Goal: Task Accomplishment & Management: Manage account settings

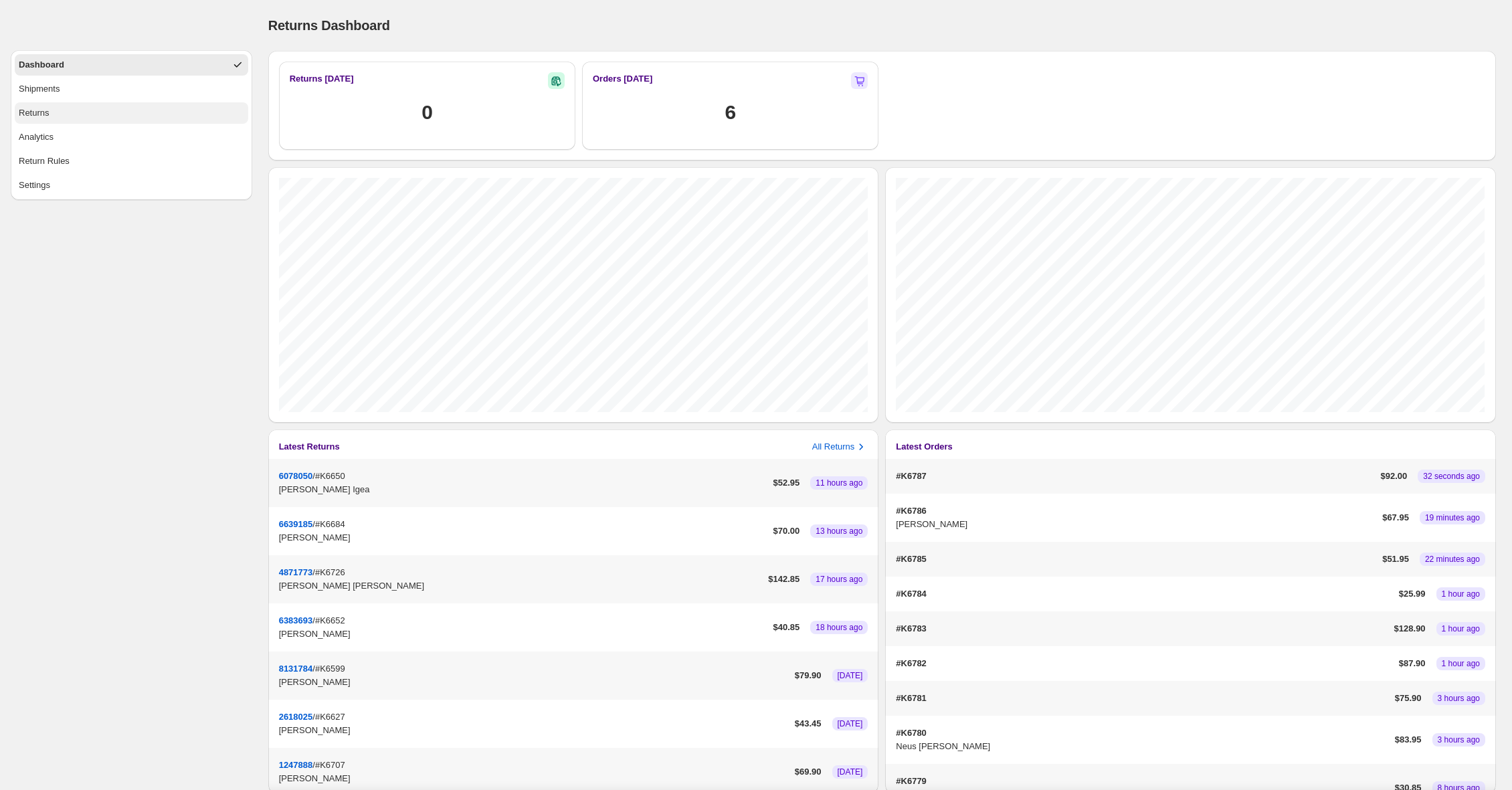
click at [104, 116] on button "Returns" at bounding box center [131, 113] width 234 height 21
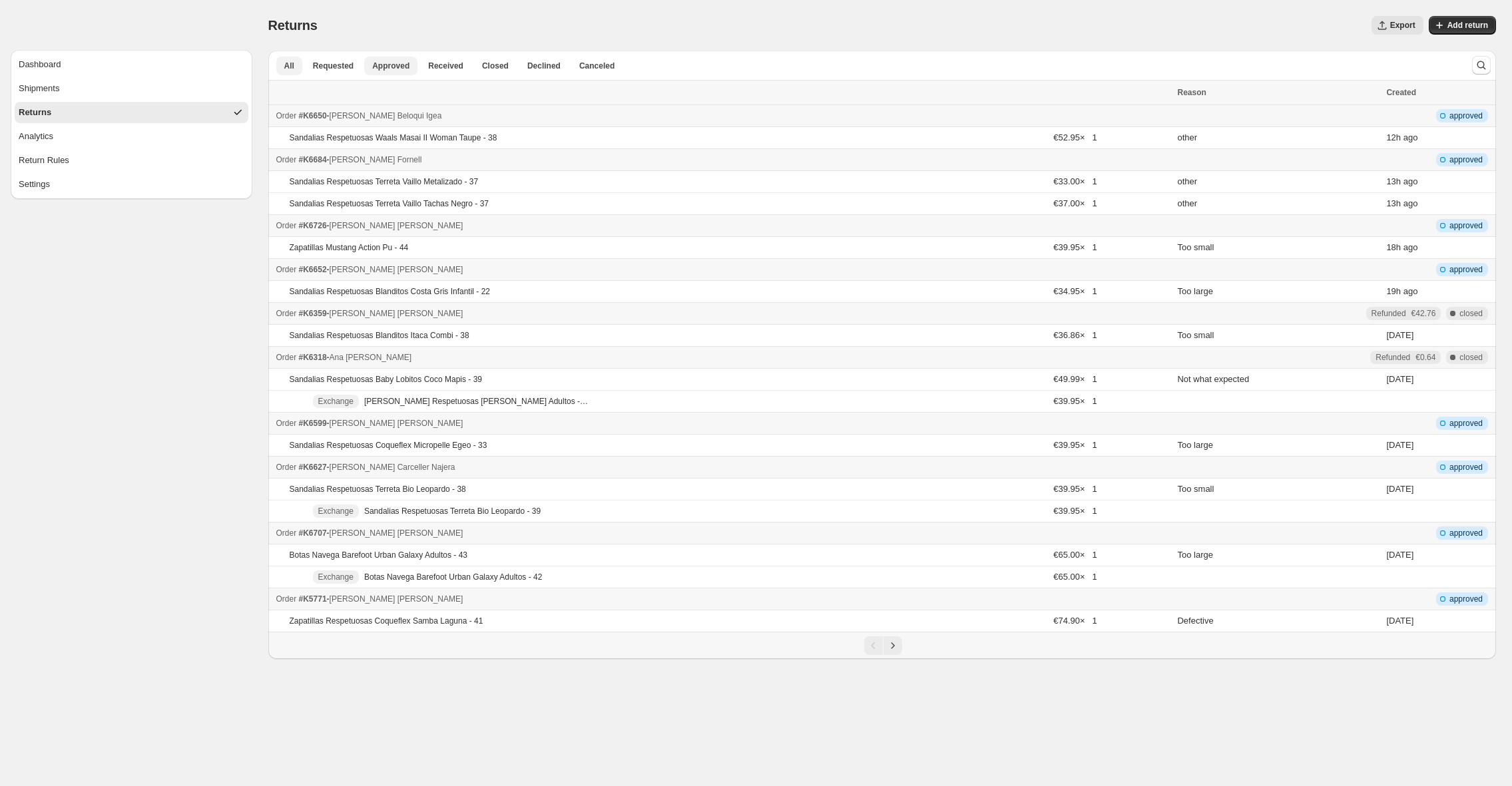
click at [393, 67] on span "Approved" at bounding box center [391, 66] width 37 height 11
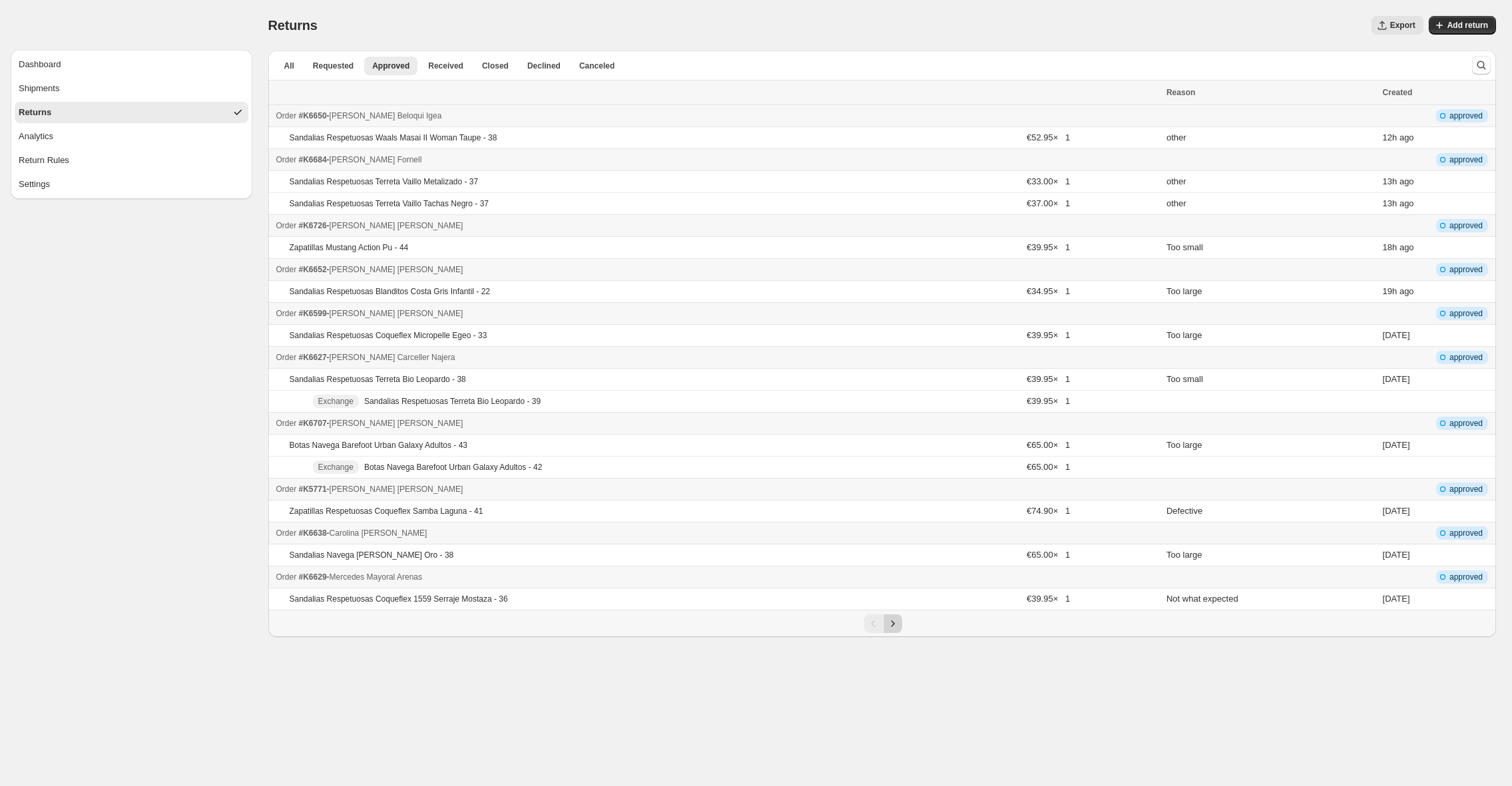
click at [894, 624] on icon "Next" at bounding box center [893, 624] width 13 height 13
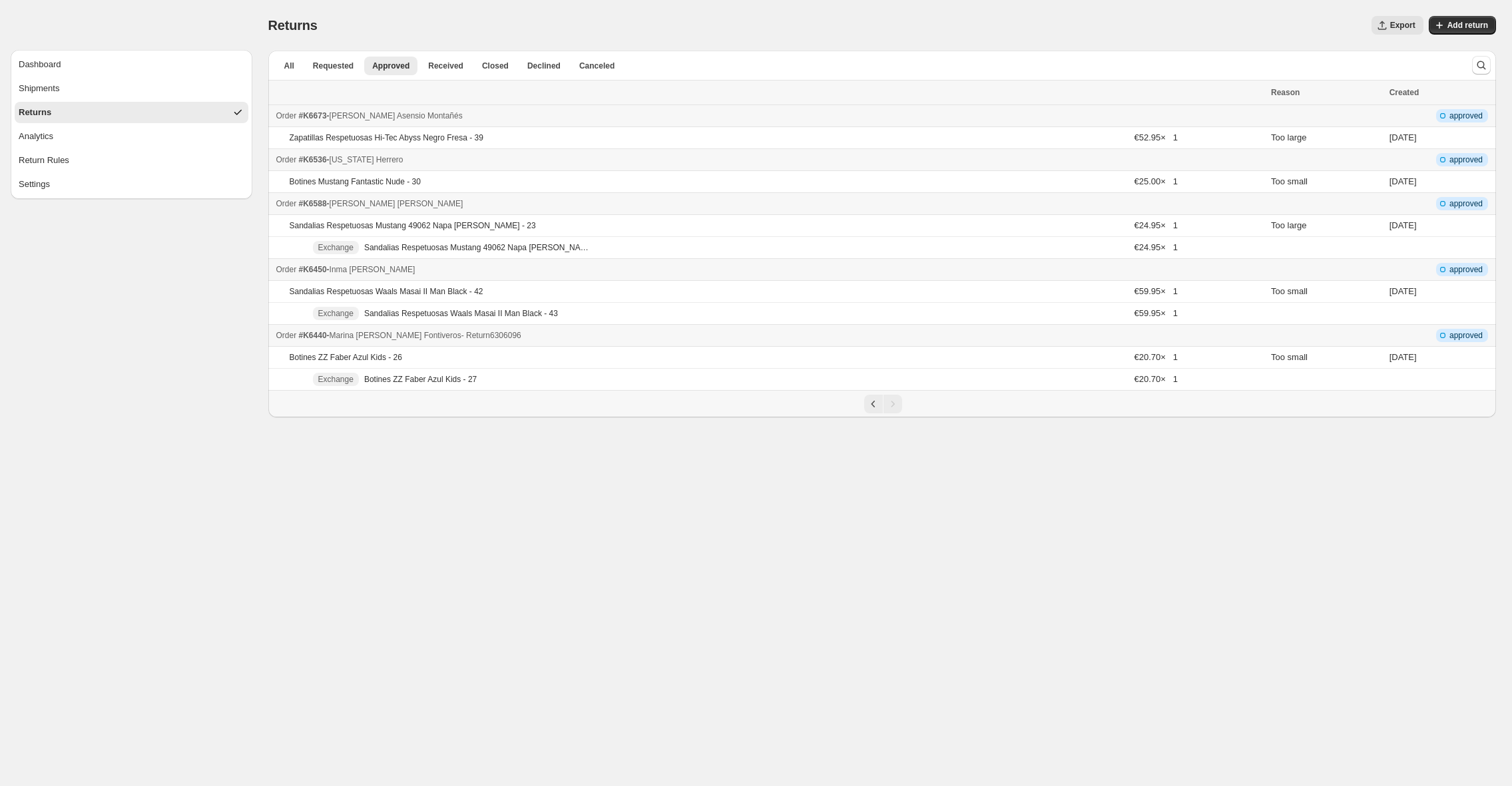
click at [576, 335] on div "Order #K6440 - [PERSON_NAME] Fontiveros - Return 6306096" at bounding box center [769, 335] width 987 height 13
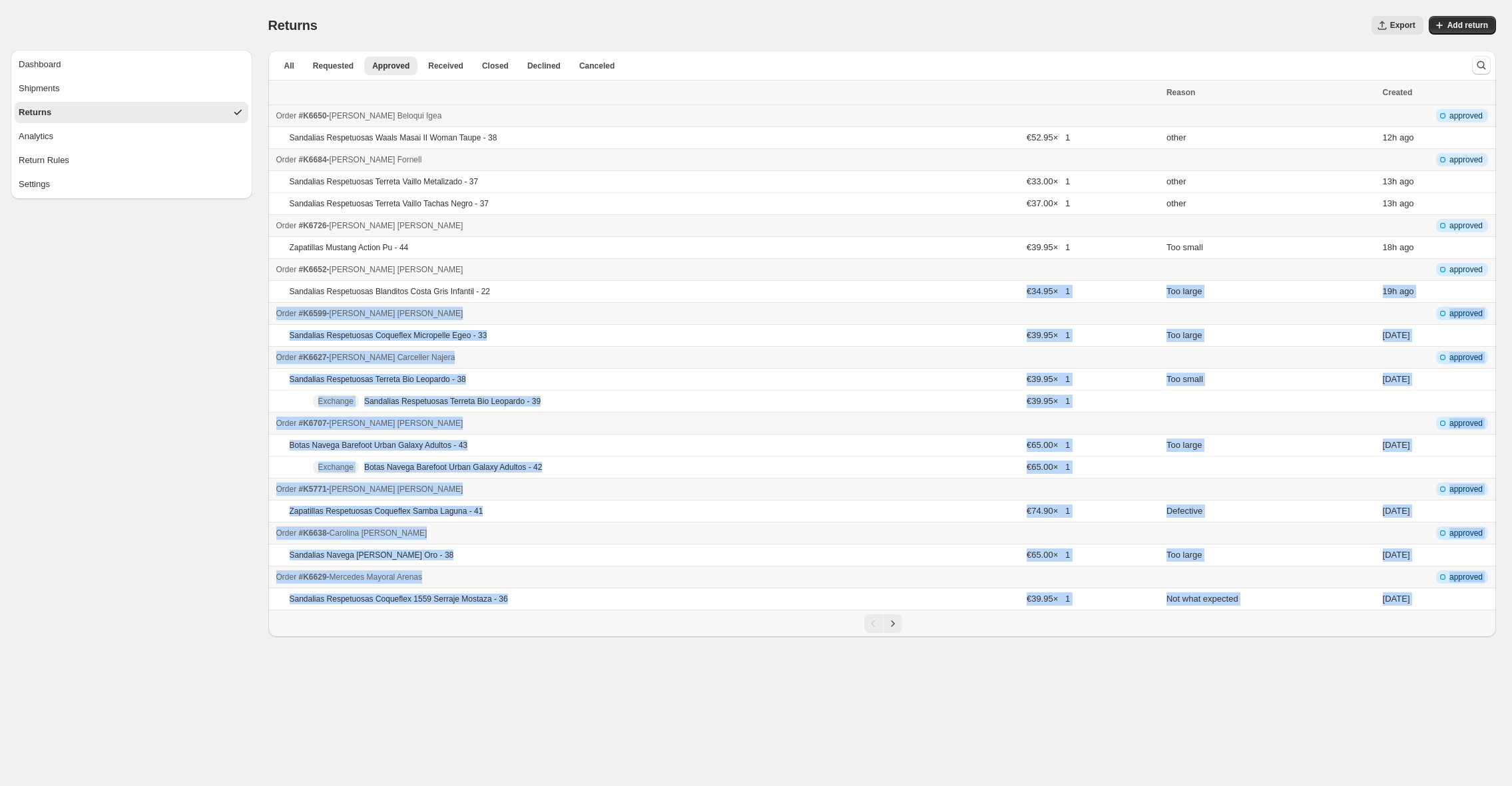
drag, startPoint x: 650, startPoint y: 294, endPoint x: 623, endPoint y: 711, distance: 417.9
click at [623, 711] on body "Dashboard Shipments Returns Analytics Return Rules Settings Returns. This page …" at bounding box center [756, 393] width 1512 height 786
click at [897, 617] on button "Next" at bounding box center [893, 624] width 19 height 19
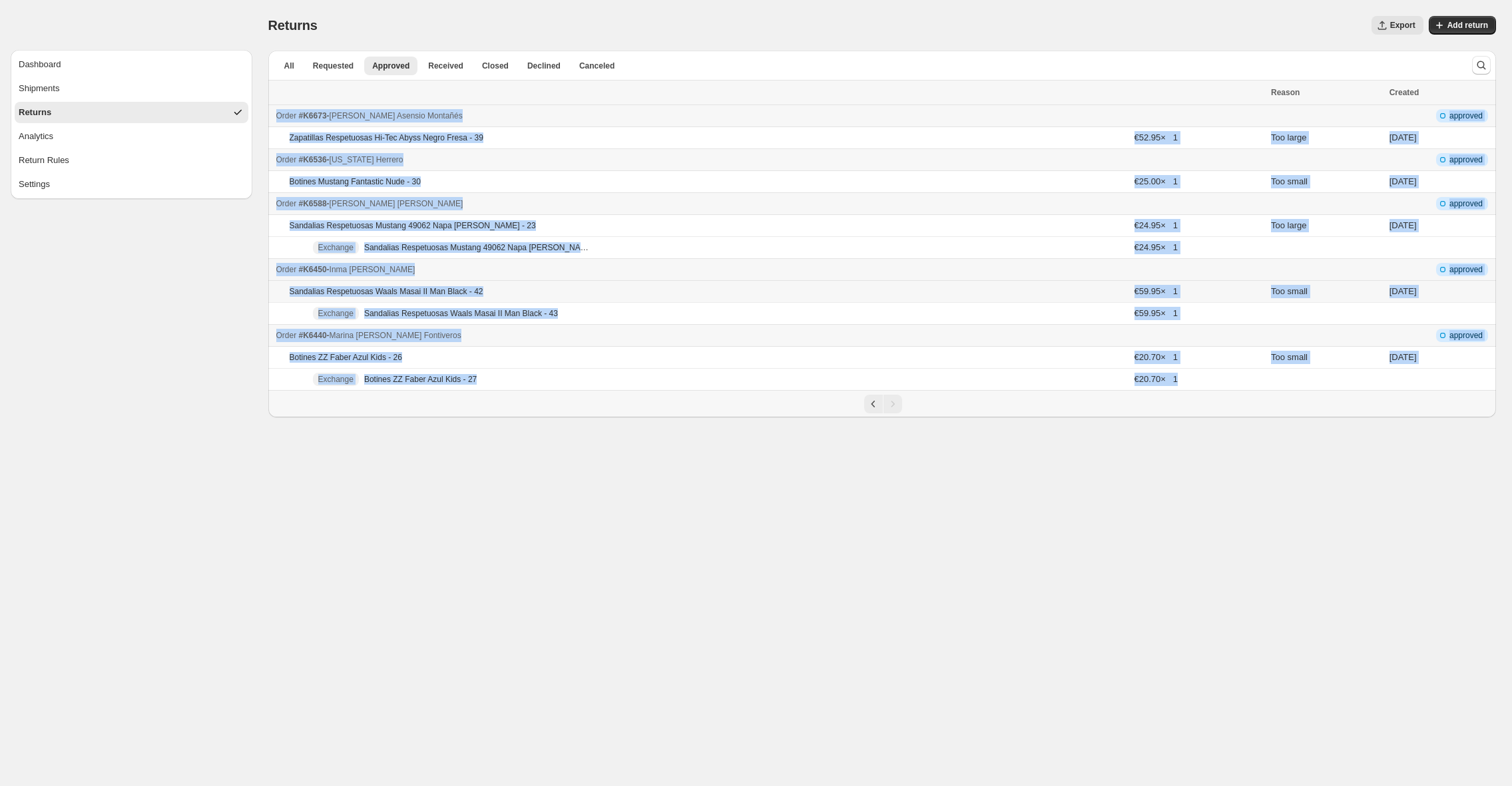
click at [640, 283] on td "Sandalias Respetuosas Waals Masai II Man Black - 42" at bounding box center [699, 292] width 862 height 22
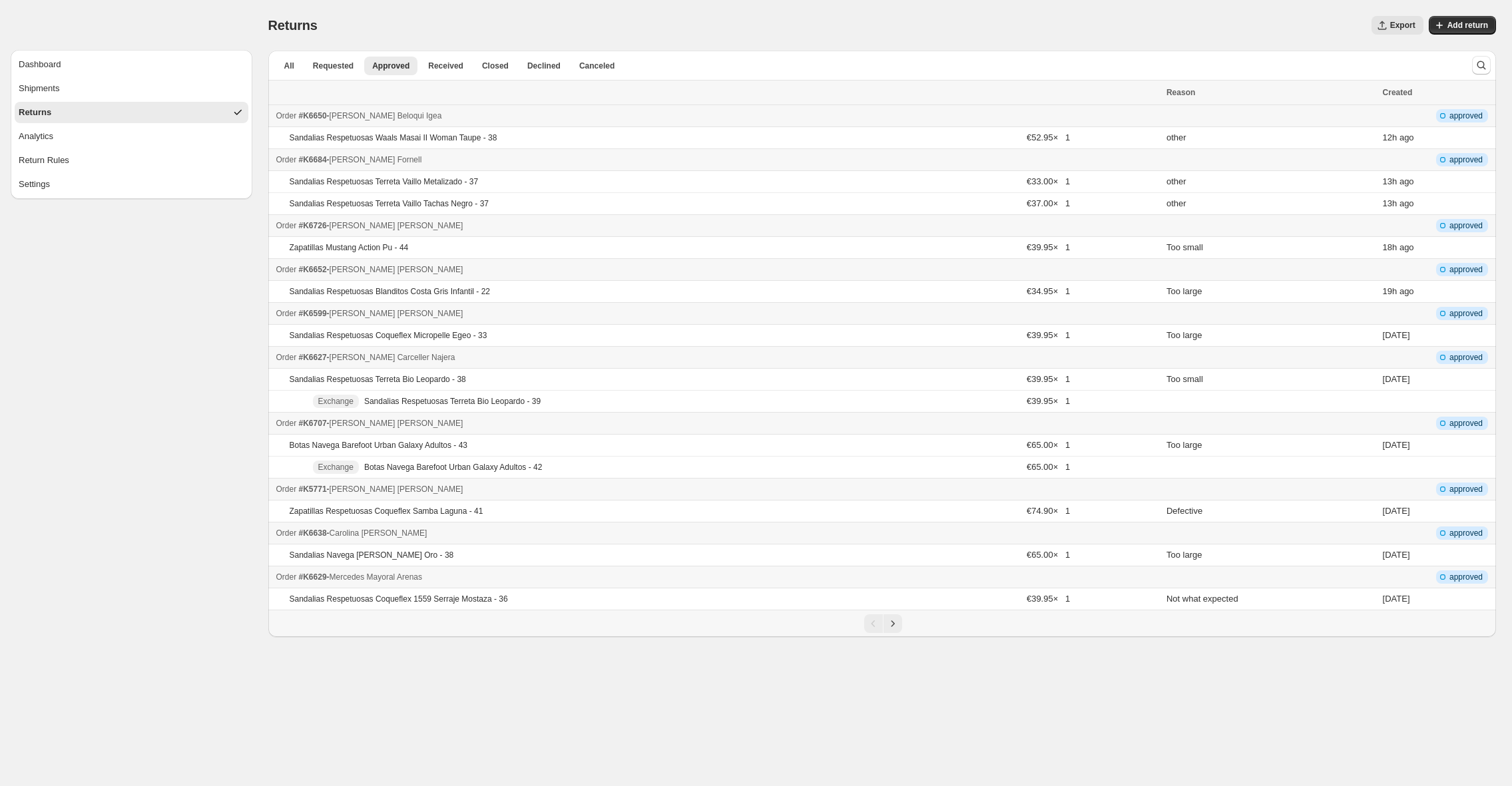
click at [902, 626] on div "Pagination" at bounding box center [883, 624] width 1215 height 19
click at [897, 626] on icon "Next" at bounding box center [893, 624] width 13 height 13
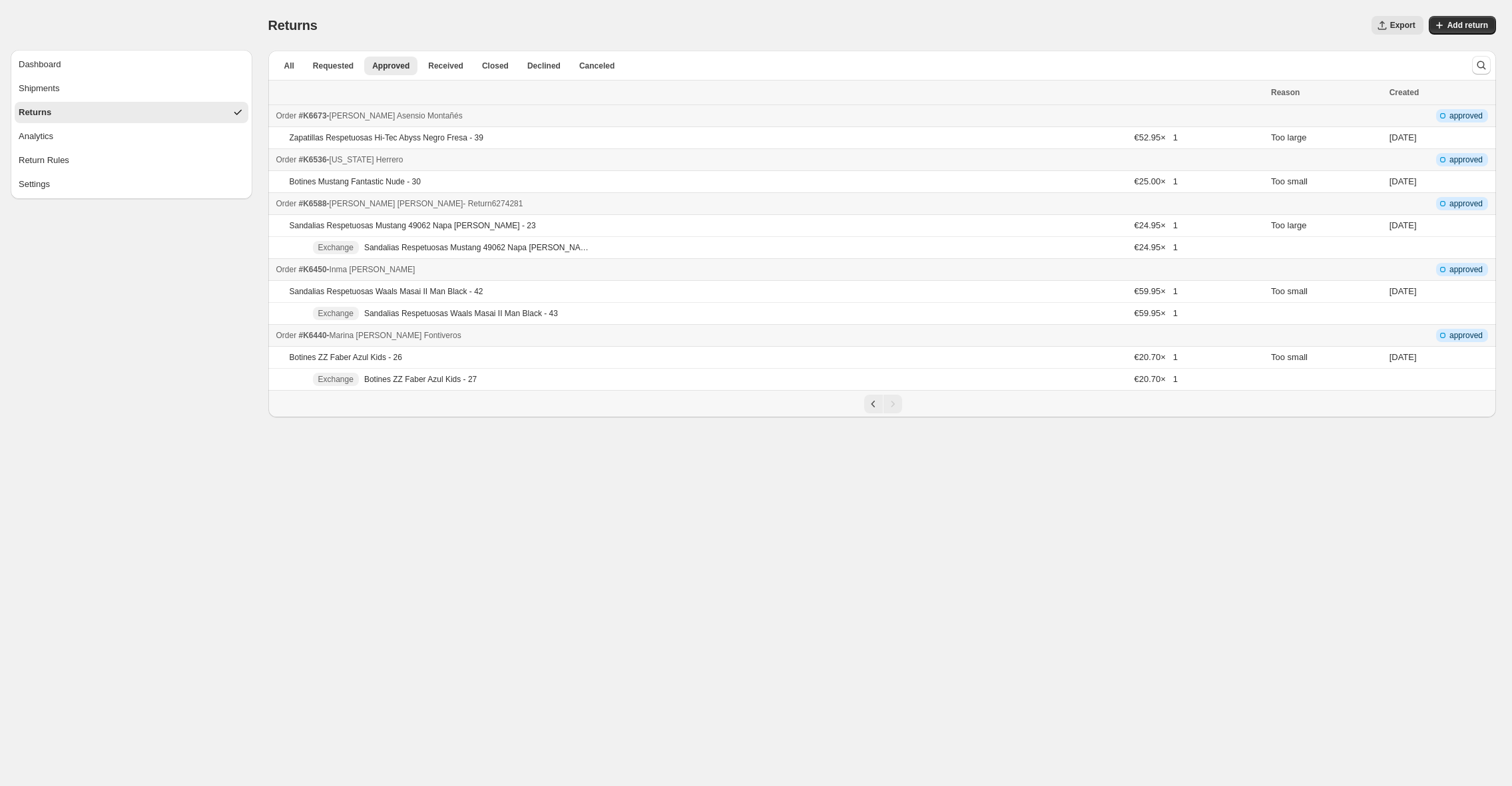
click at [708, 208] on div "Order #K6588 - [PERSON_NAME] - Return 6274281" at bounding box center [769, 203] width 987 height 13
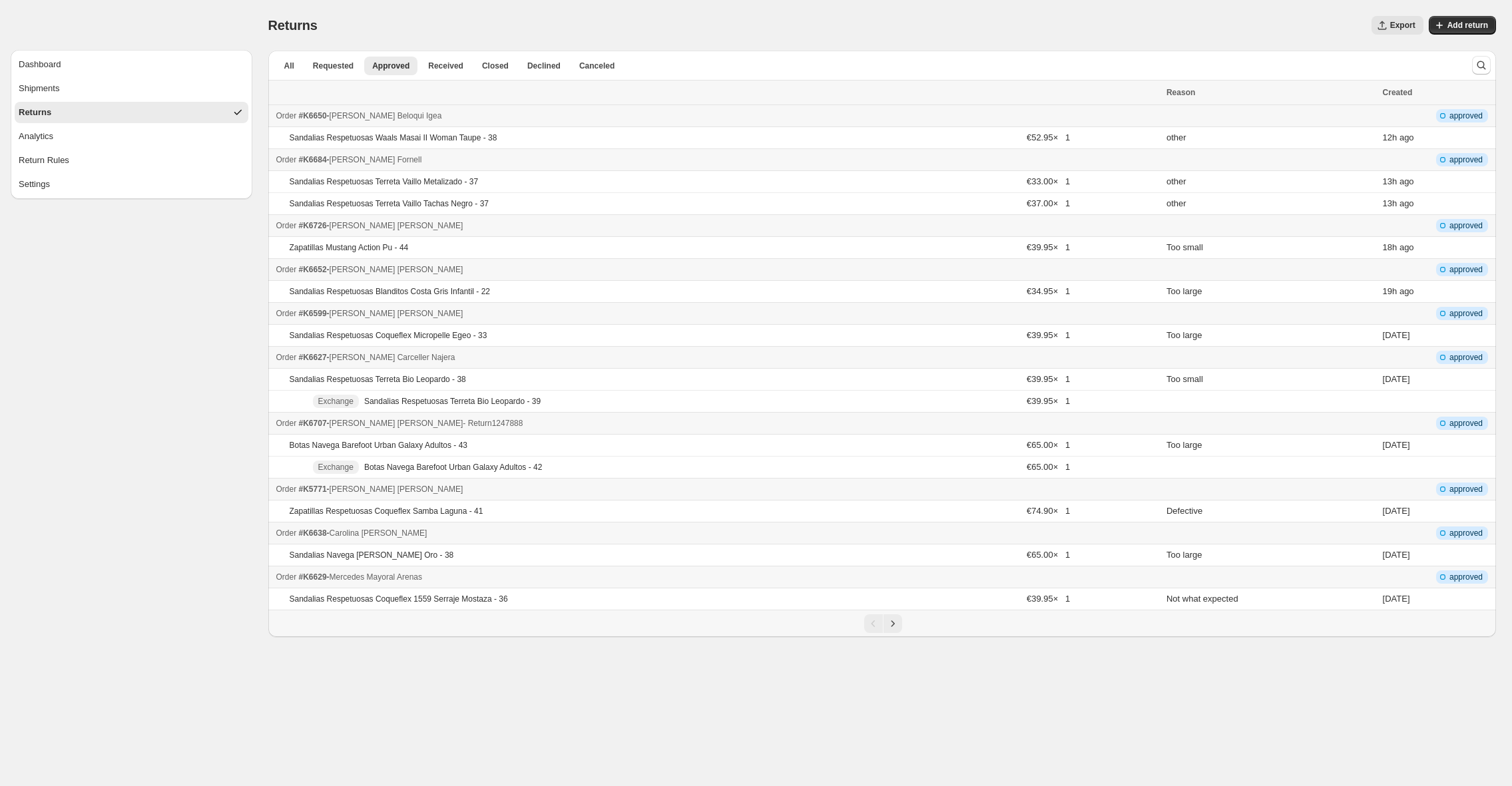
click at [623, 425] on div "Order #K6707 - [PERSON_NAME] - Return 1247888" at bounding box center [717, 423] width 882 height 13
